Goal: Task Accomplishment & Management: Manage account settings

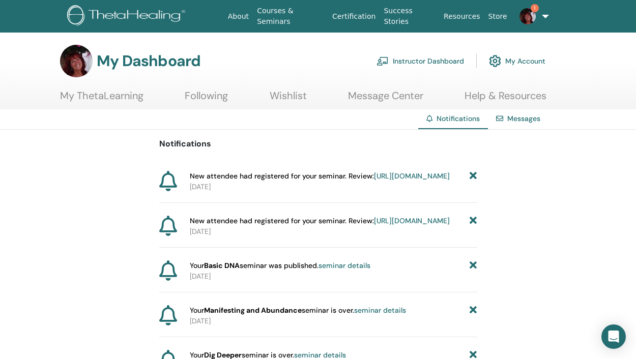
click at [374, 181] on link "https://member.thetahealing.com/instructor/seminar/377188/attendees" at bounding box center [412, 176] width 76 height 9
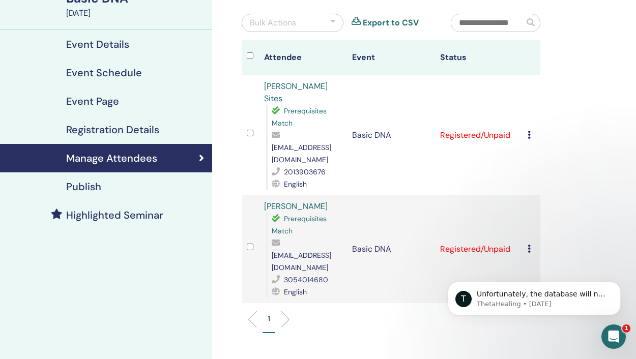
scroll to position [93, 0]
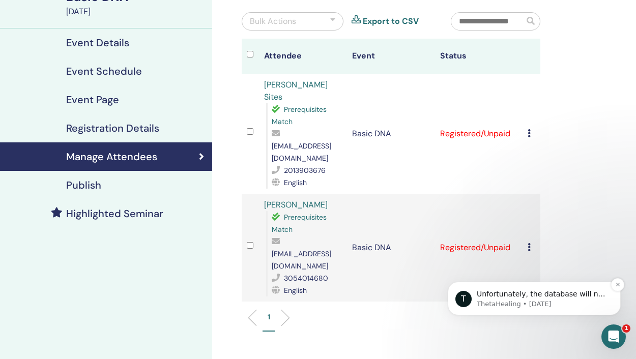
click at [504, 295] on p "Unfortunately, the database will not allow us to cancel your seminar at this ti…" at bounding box center [542, 295] width 131 height 10
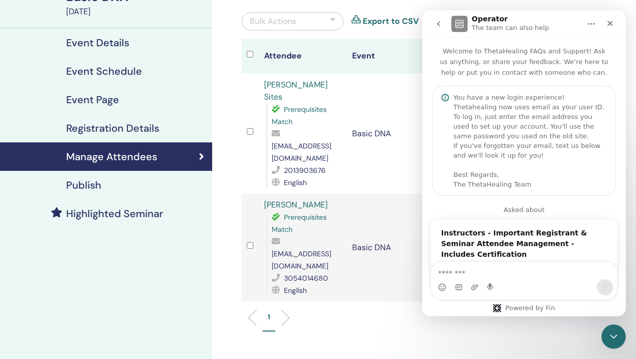
scroll to position [170, 0]
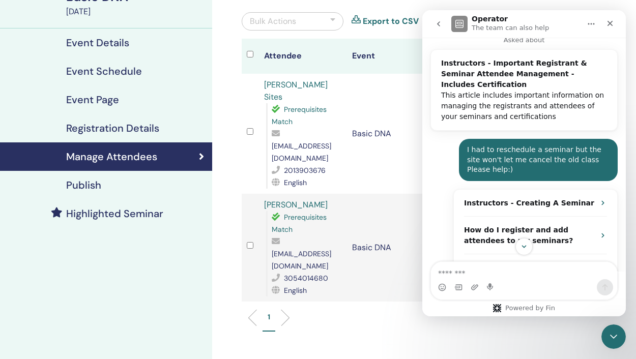
click at [438, 23] on icon "go back" at bounding box center [438, 23] width 3 height 5
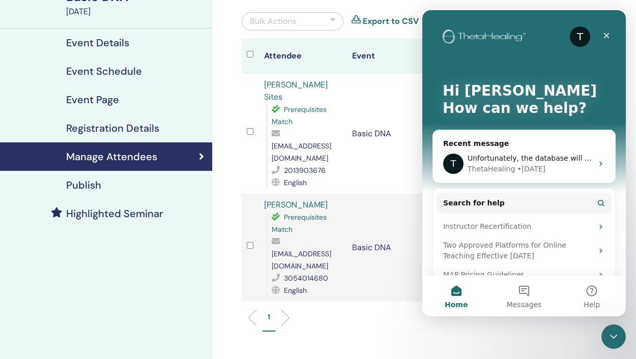
scroll to position [0, 0]
click at [600, 161] on icon "Intercom messenger" at bounding box center [601, 164] width 8 height 8
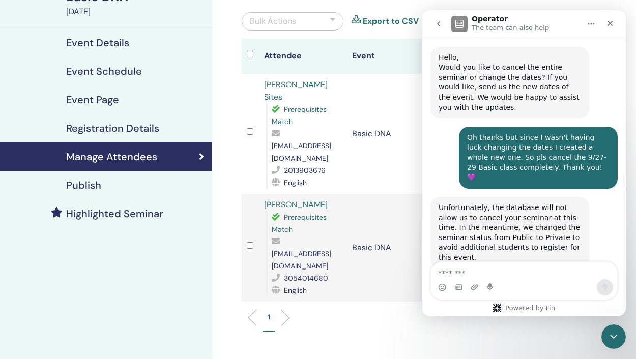
scroll to position [585, 0]
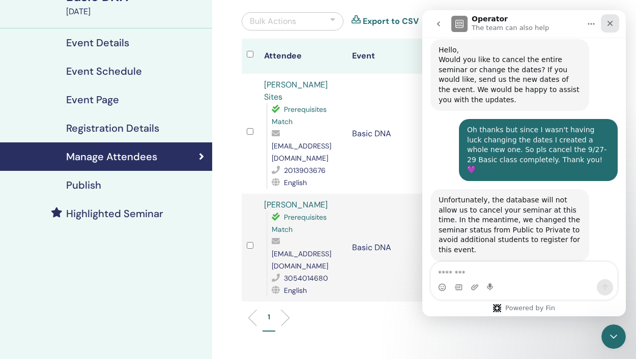
click at [613, 23] on icon "Close" at bounding box center [610, 23] width 8 height 8
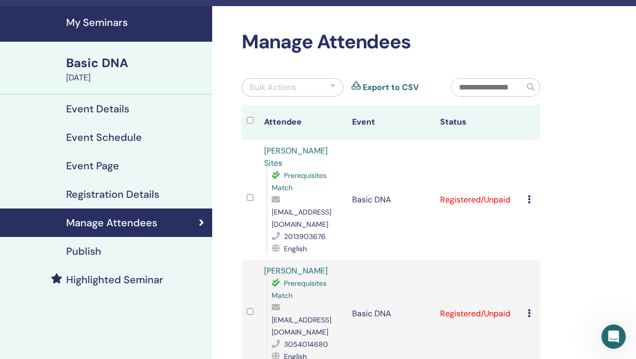
scroll to position [0, 0]
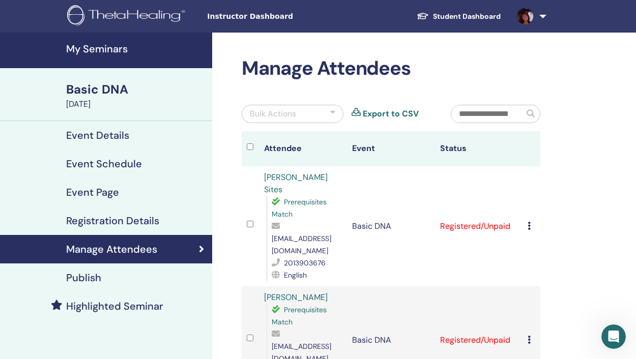
click at [117, 49] on h4 "My Seminars" at bounding box center [136, 49] width 140 height 12
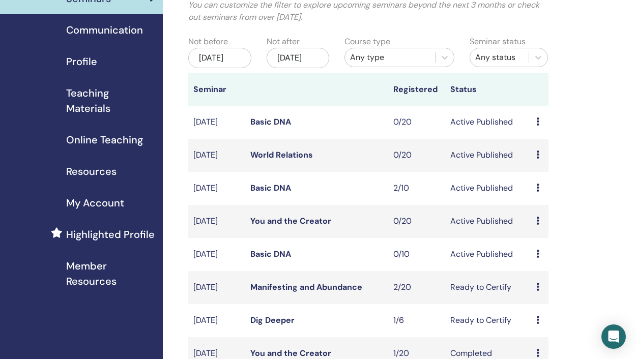
scroll to position [83, 0]
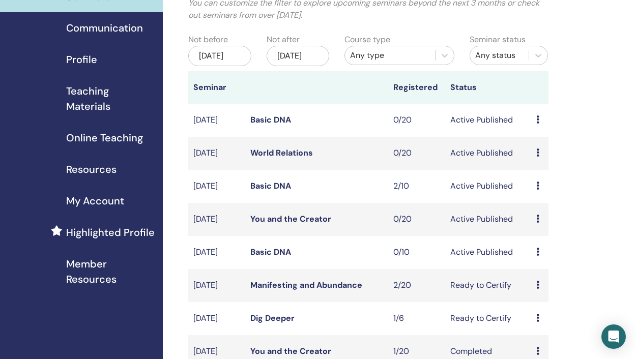
click at [538, 256] on icon at bounding box center [537, 252] width 3 height 8
click at [535, 292] on link "Edit" at bounding box center [532, 292] width 15 height 11
